Goal: Task Accomplishment & Management: Use online tool/utility

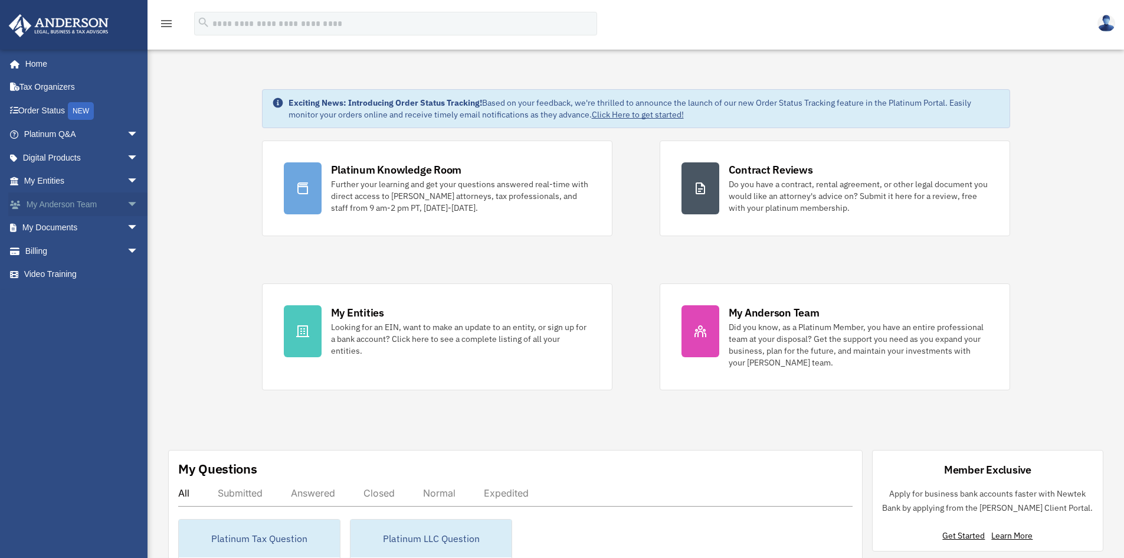
click at [127, 205] on span "arrow_drop_down" at bounding box center [139, 204] width 24 height 24
click at [127, 299] on span "arrow_drop_down" at bounding box center [139, 298] width 24 height 24
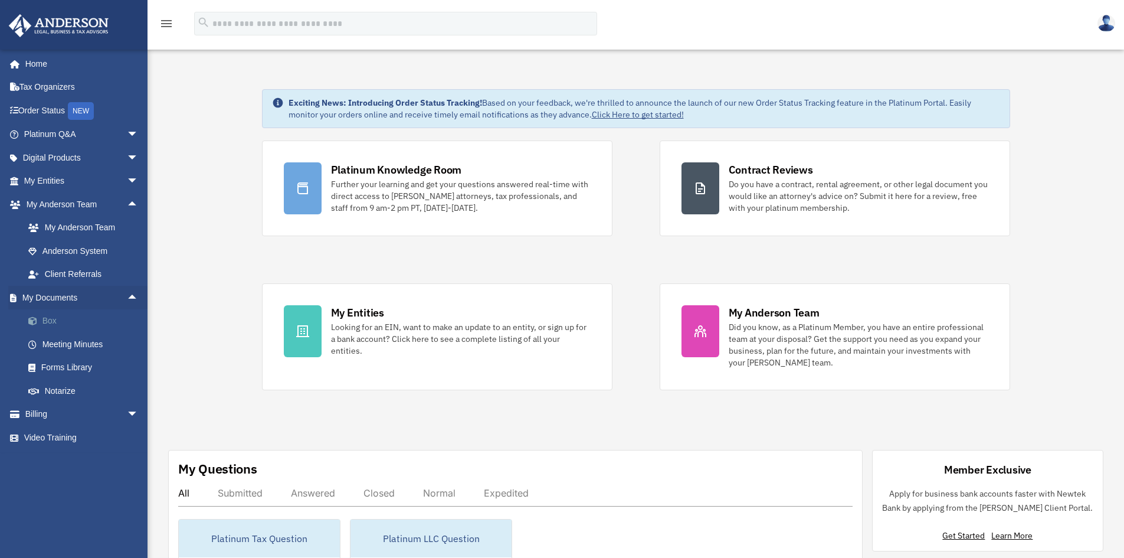
click at [46, 326] on link "Box" at bounding box center [87, 321] width 140 height 24
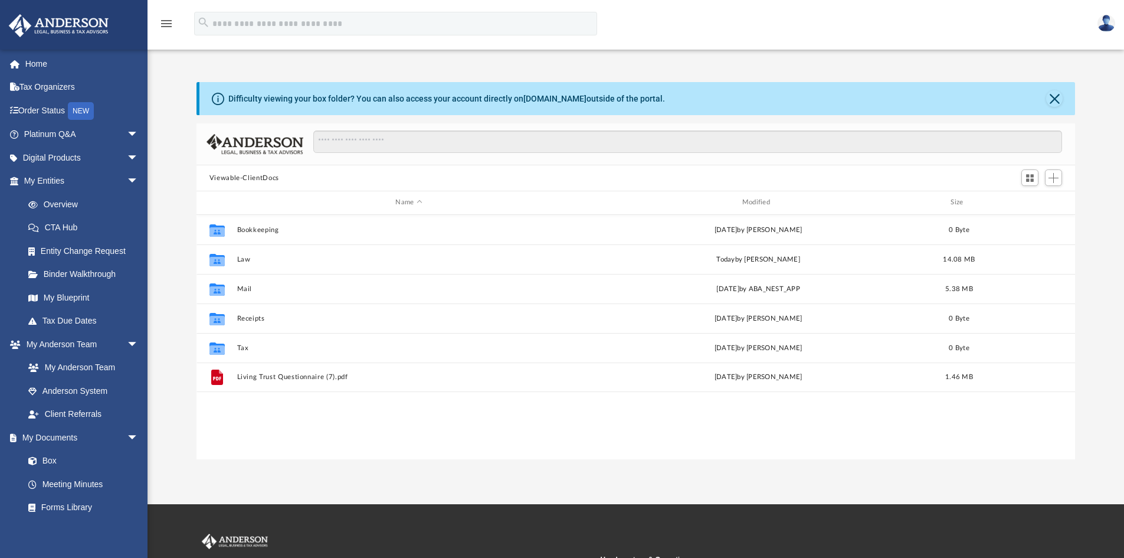
scroll to position [260, 870]
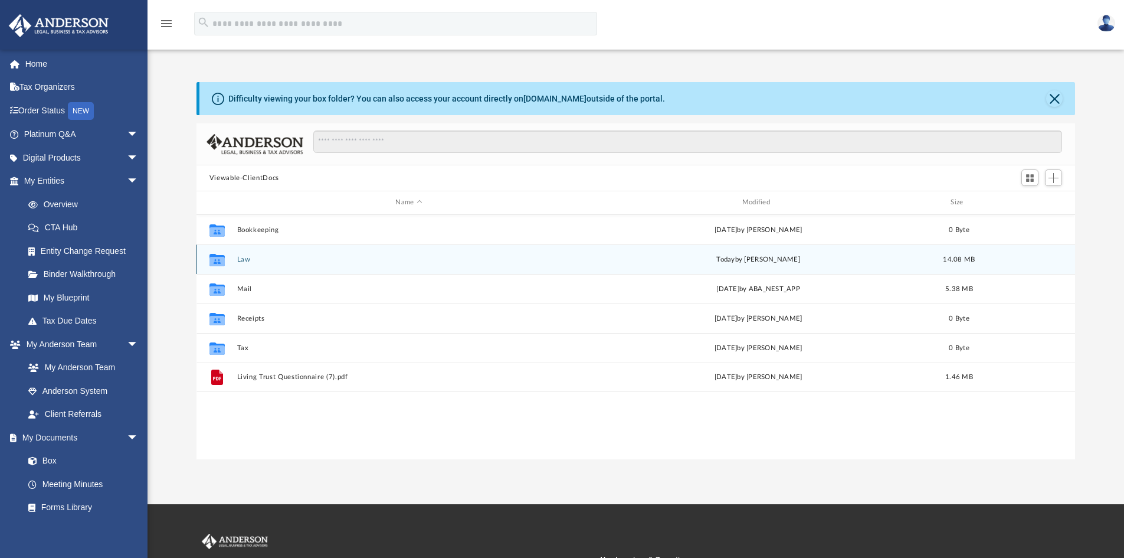
click at [243, 258] on button "Law" at bounding box center [409, 260] width 344 height 8
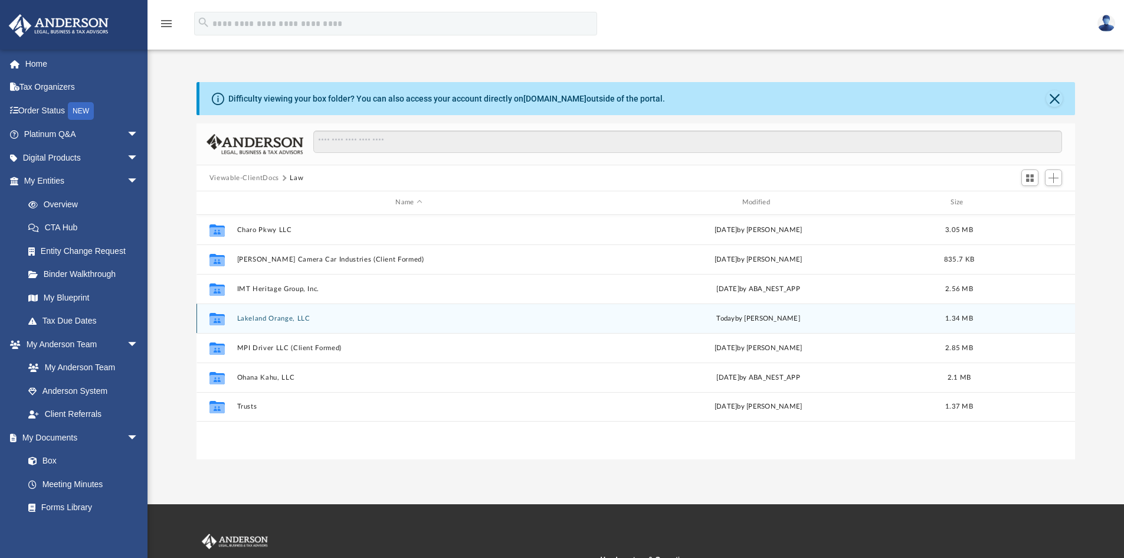
click at [251, 313] on div "Collaborated Folder Lakeland Orange, LLC [DATE] by [PERSON_NAME] 1.34 MB" at bounding box center [636, 318] width 879 height 30
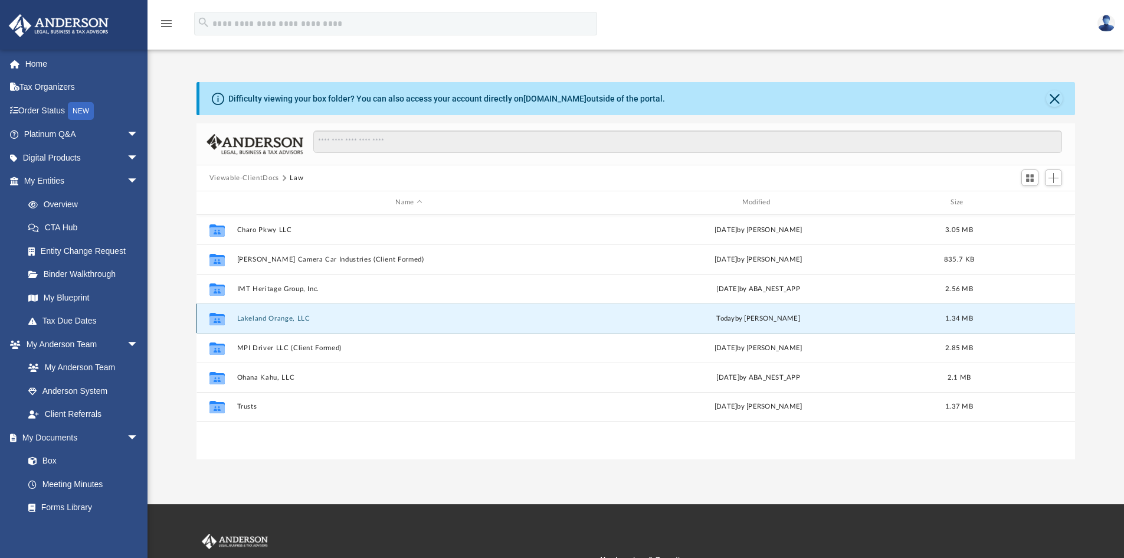
click at [247, 320] on button "Lakeland Orange, LLC" at bounding box center [409, 319] width 344 height 8
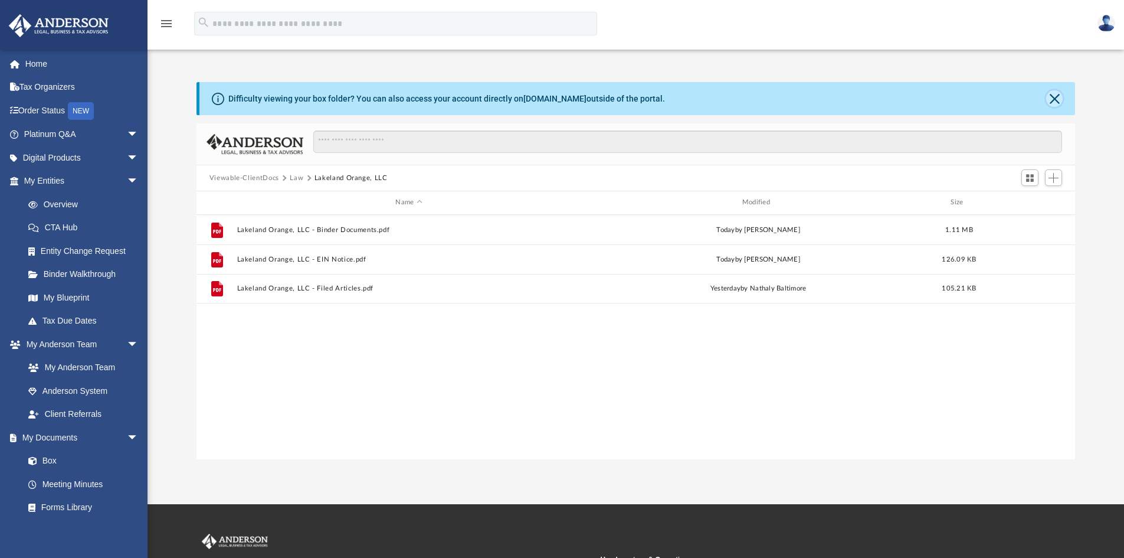
click at [1056, 99] on button "Close" at bounding box center [1054, 98] width 17 height 17
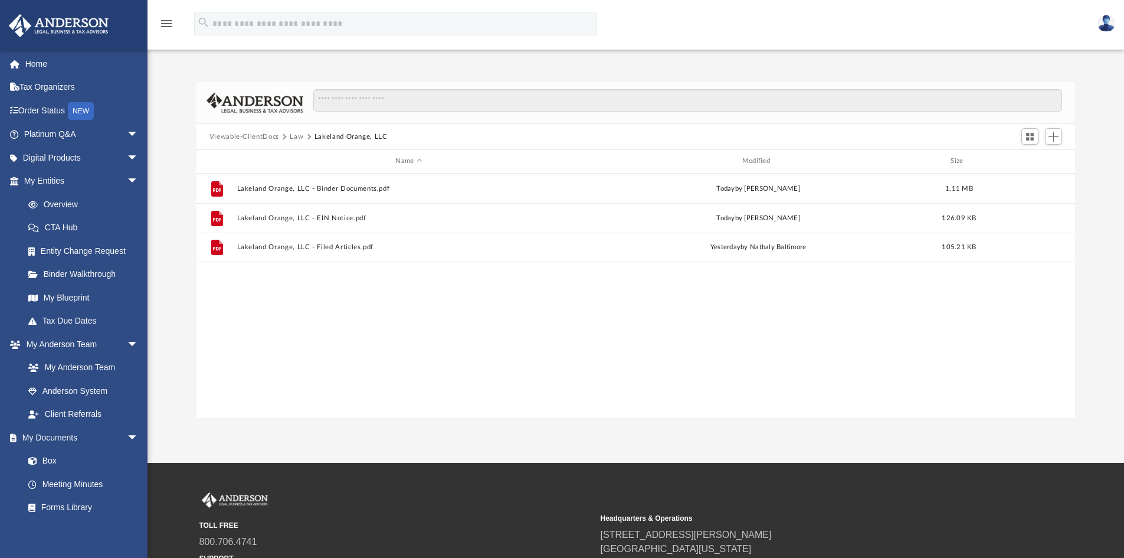
click at [249, 139] on button "Viewable-ClientDocs" at bounding box center [245, 137] width 70 height 11
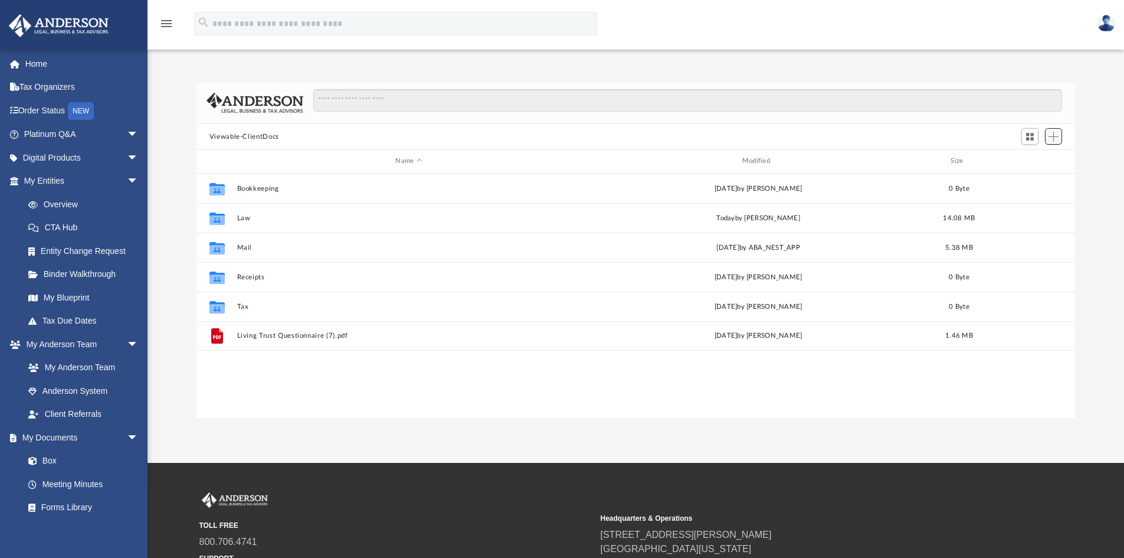
click at [1059, 133] on span "Add" at bounding box center [1054, 137] width 10 height 10
click at [1028, 161] on li "Upload" at bounding box center [1037, 160] width 38 height 12
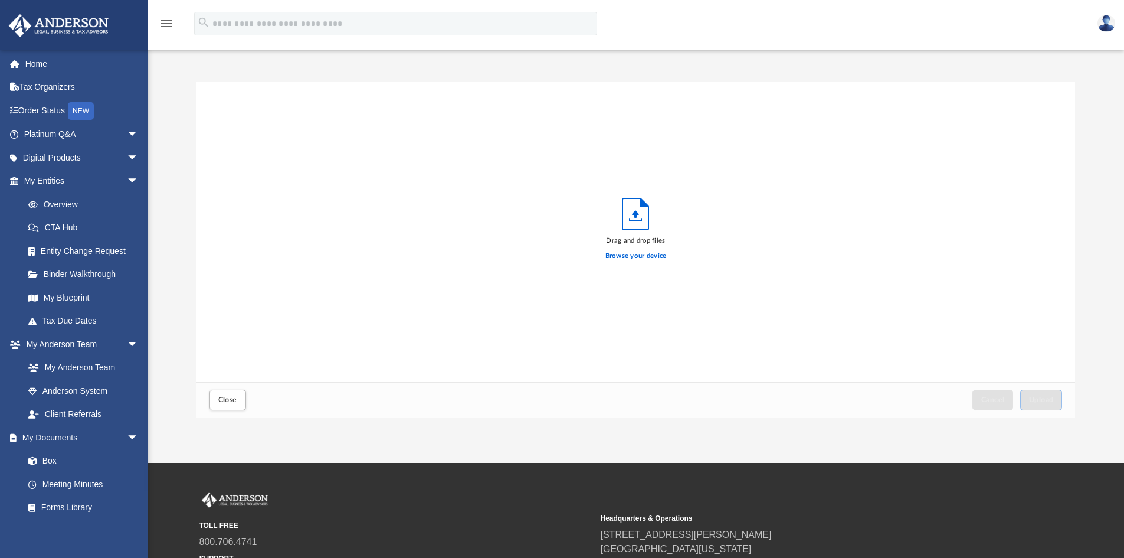
scroll to position [290, 870]
click at [629, 255] on label "Browse your device" at bounding box center [636, 256] width 61 height 11
click at [0, 0] on input "Browse your device" at bounding box center [0, 0] width 0 height 0
click at [1052, 400] on span "Upload" at bounding box center [1041, 399] width 25 height 7
click at [231, 403] on span "Close" at bounding box center [227, 399] width 19 height 7
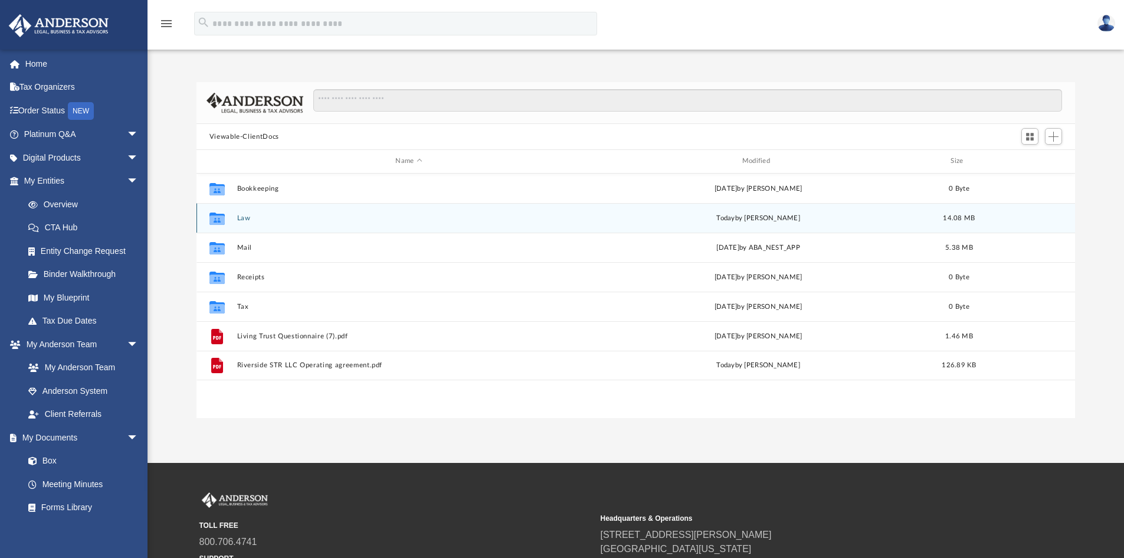
click at [214, 218] on icon "grid" at bounding box center [217, 219] width 15 height 9
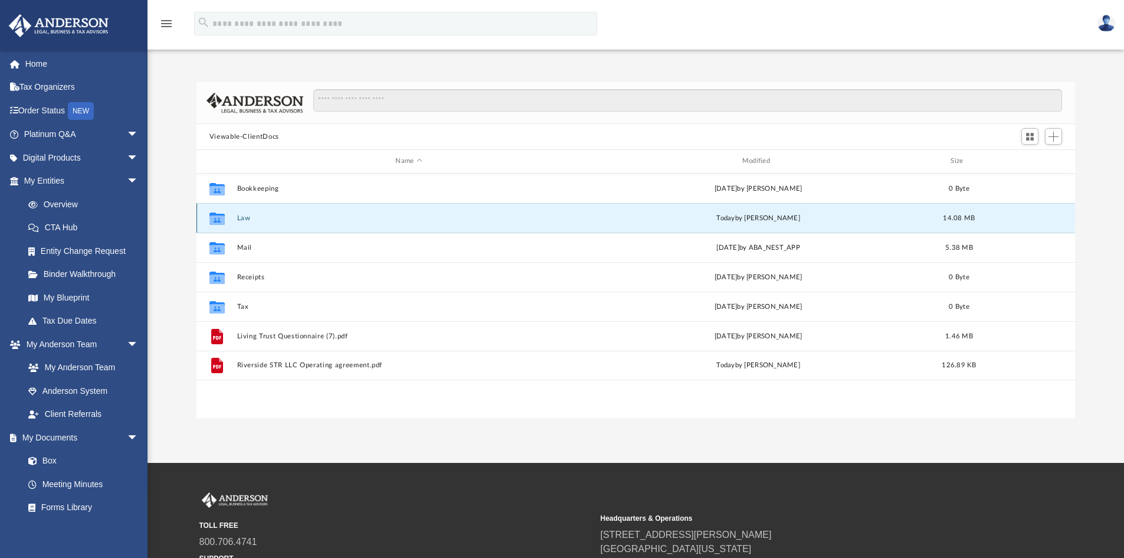
click at [214, 217] on icon "grid" at bounding box center [217, 219] width 15 height 9
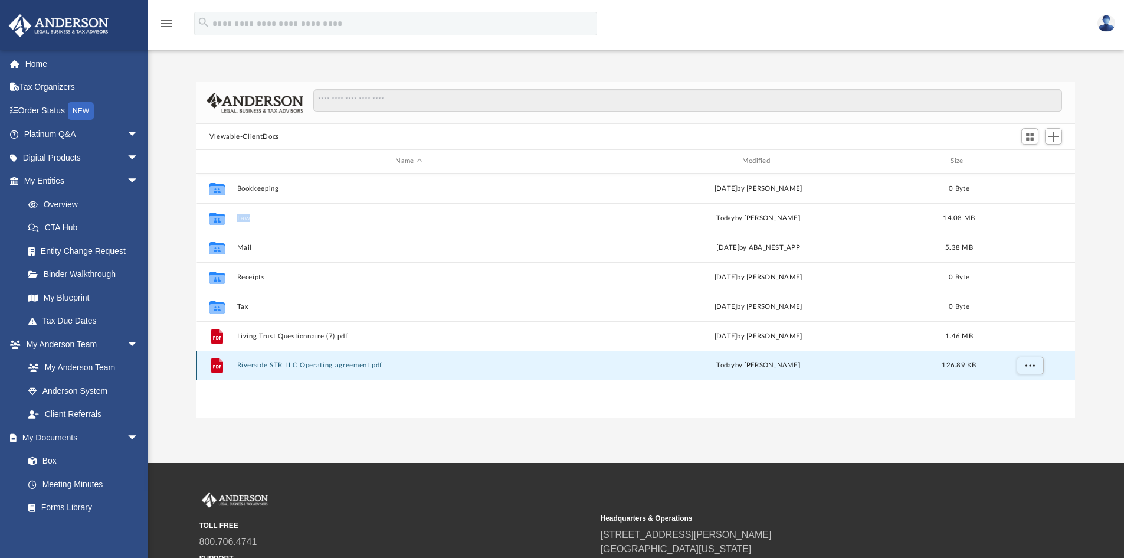
click at [440, 367] on button "Riverside STR LLC Operating agreement.pdf" at bounding box center [409, 365] width 344 height 8
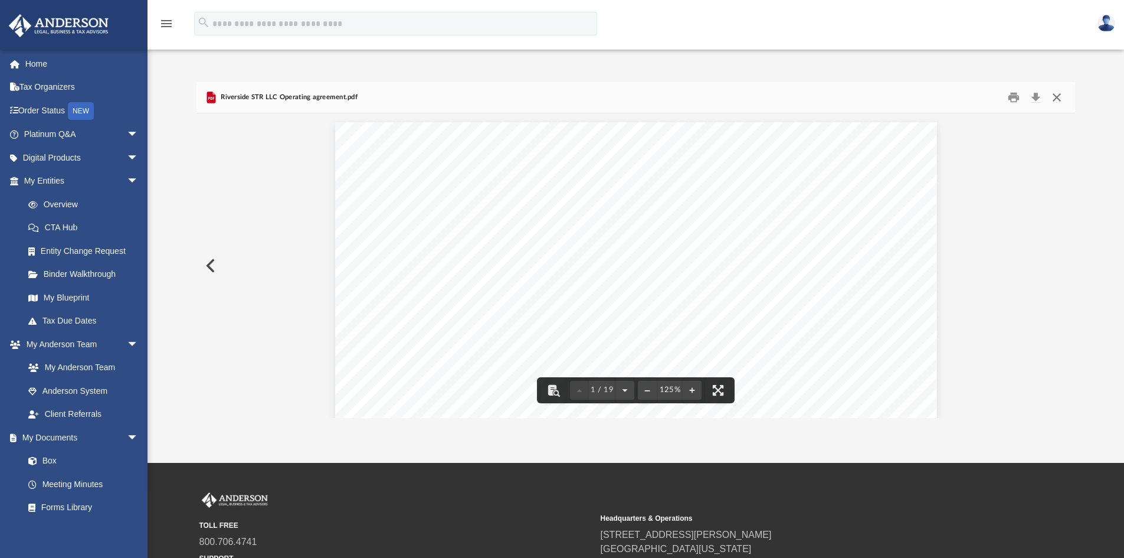
click at [1061, 97] on button "Close" at bounding box center [1056, 98] width 21 height 18
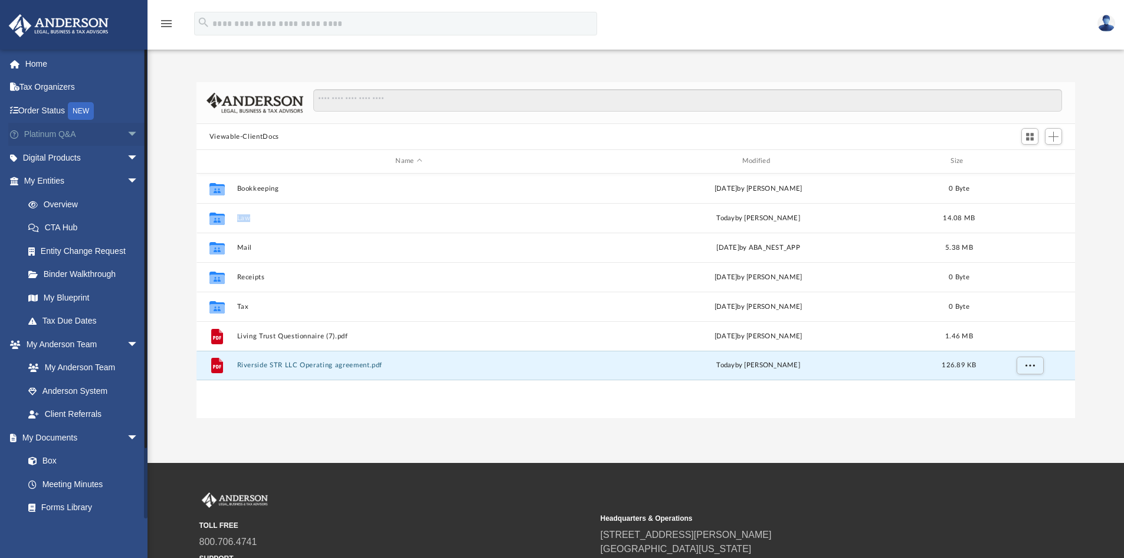
click at [58, 133] on link "Platinum Q&A arrow_drop_down" at bounding box center [82, 135] width 148 height 24
click at [127, 132] on span "arrow_drop_down" at bounding box center [139, 135] width 24 height 24
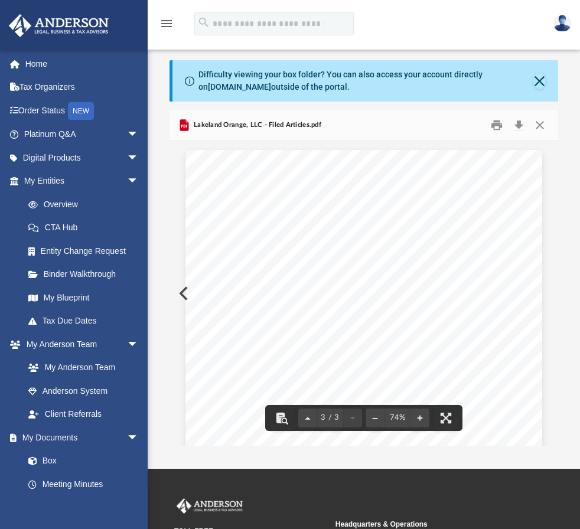
scroll to position [1133, 0]
